Goal: Task Accomplishment & Management: Use online tool/utility

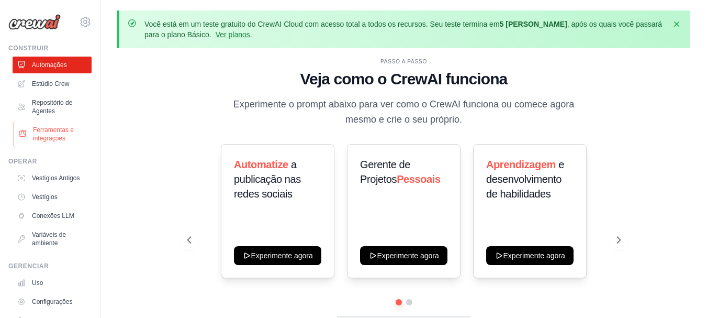
click at [64, 134] on font "Ferramentas e integrações" at bounding box center [53, 134] width 41 height 16
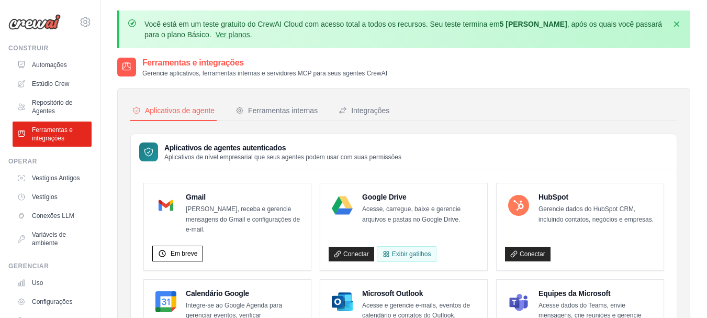
scroll to position [52, 0]
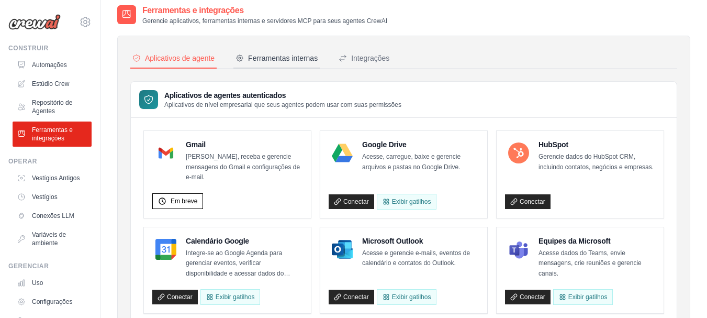
click at [298, 58] on font "Ferramentas internas" at bounding box center [283, 58] width 70 height 8
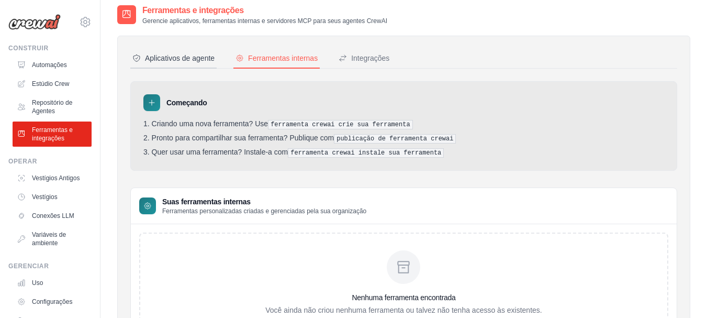
click at [209, 56] on font "Aplicativos de agente" at bounding box center [180, 58] width 70 height 8
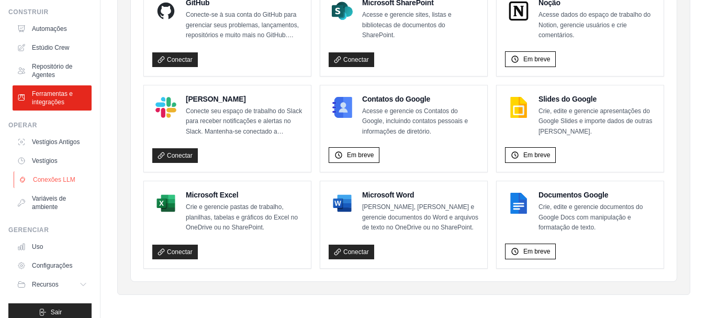
scroll to position [56, 0]
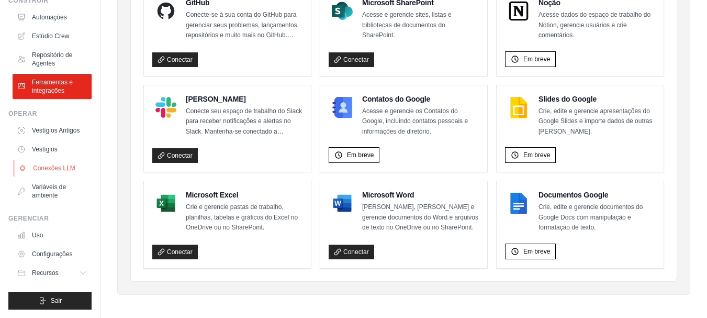
click at [65, 168] on font "Conexões LLM" at bounding box center [54, 167] width 42 height 7
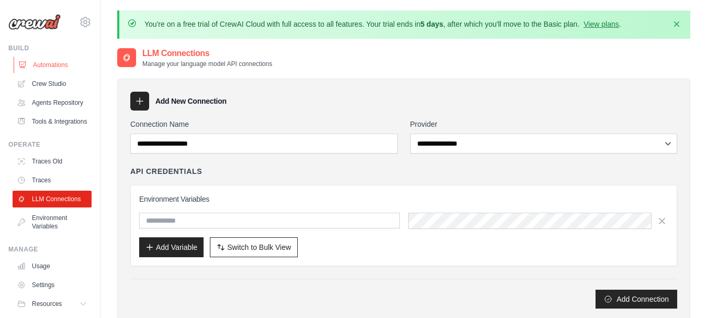
click at [41, 66] on link "Automations" at bounding box center [53, 64] width 79 height 17
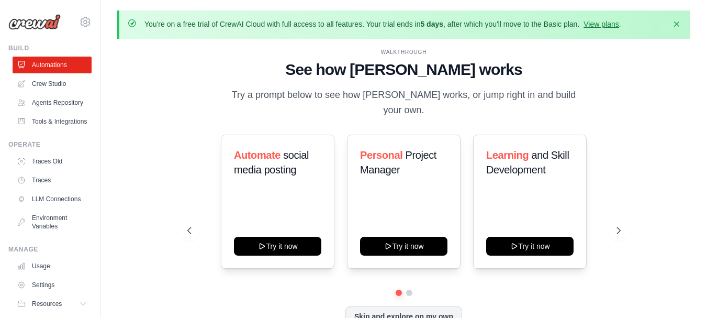
scroll to position [36, 0]
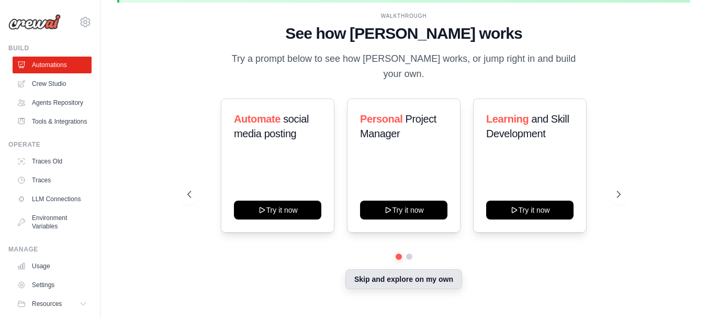
click at [438, 276] on button "Skip and explore on my own" at bounding box center [403, 279] width 117 height 20
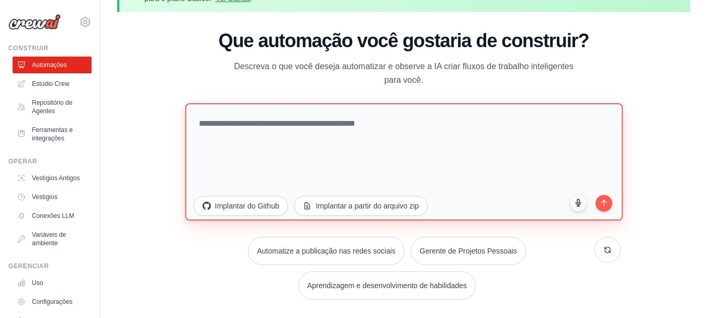
click at [310, 160] on textarea at bounding box center [403, 161] width 437 height 117
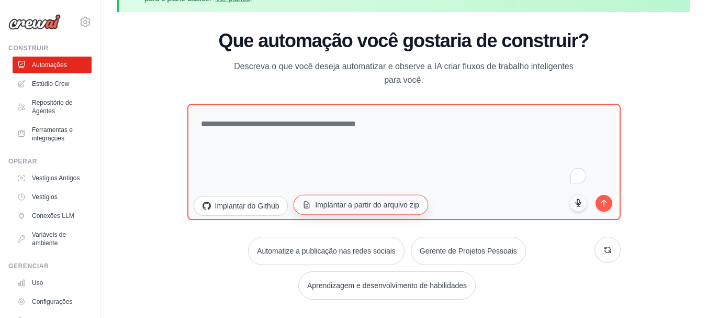
click at [376, 207] on font "Implantar a partir do arquivo zip" at bounding box center [367, 204] width 104 height 8
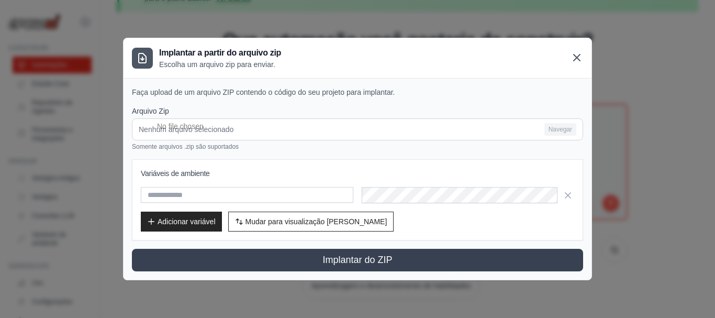
click at [571, 51] on icon at bounding box center [576, 57] width 13 height 13
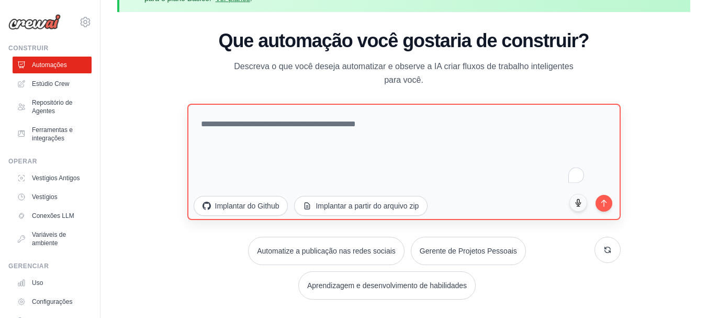
scroll to position [0, 0]
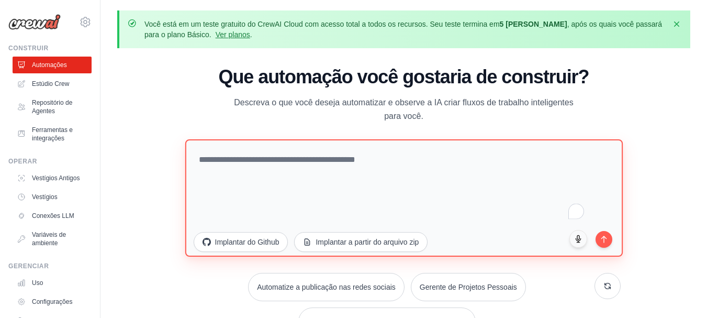
click at [383, 180] on textarea "To enrich screen reader interactions, please activate Accessibility in Grammarl…" at bounding box center [403, 197] width 437 height 117
